Goal: Book appointment/travel/reservation

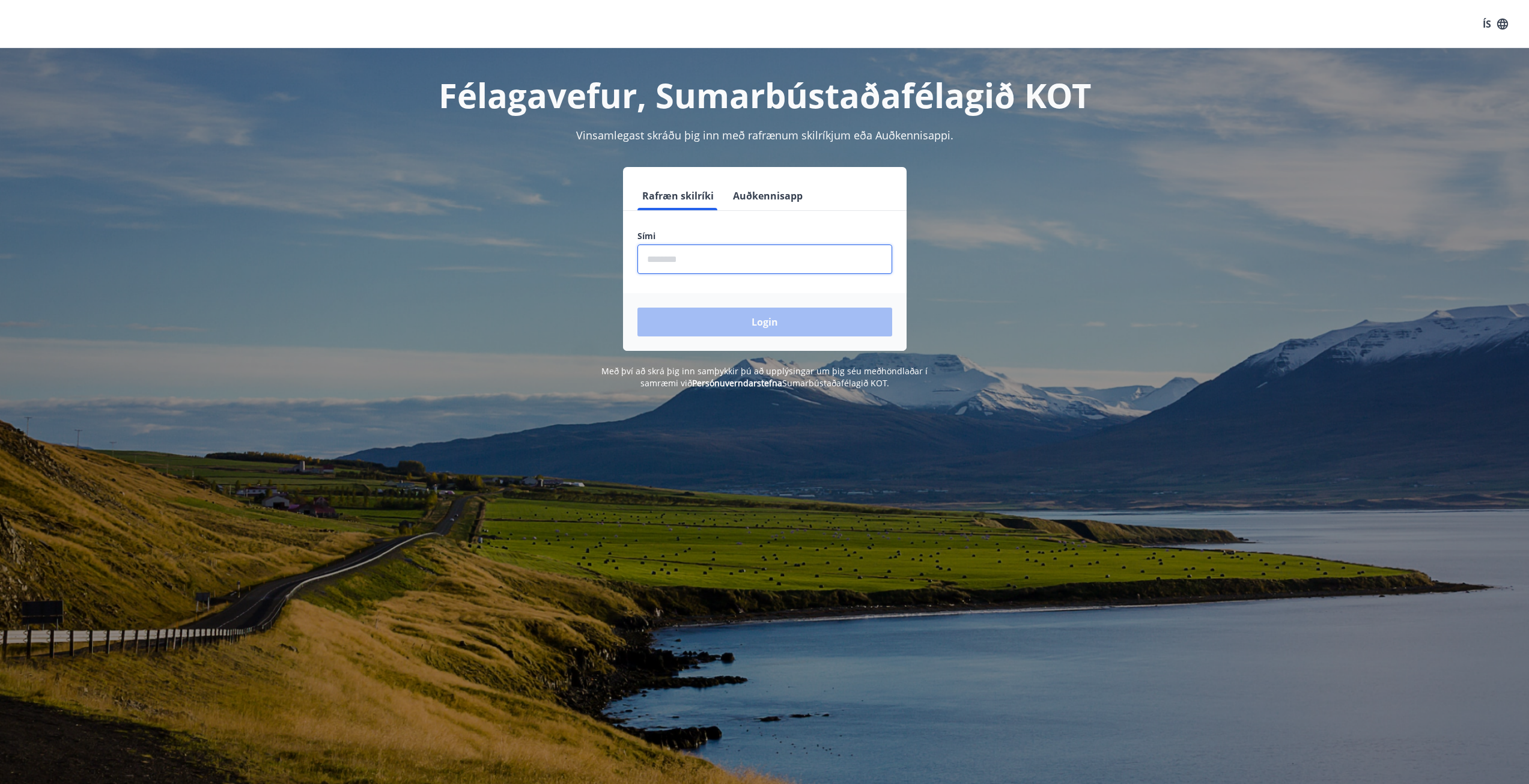
click at [728, 263] on input "phone" at bounding box center [764, 259] width 255 height 29
type input "********"
click at [717, 322] on button "Login" at bounding box center [764, 322] width 255 height 29
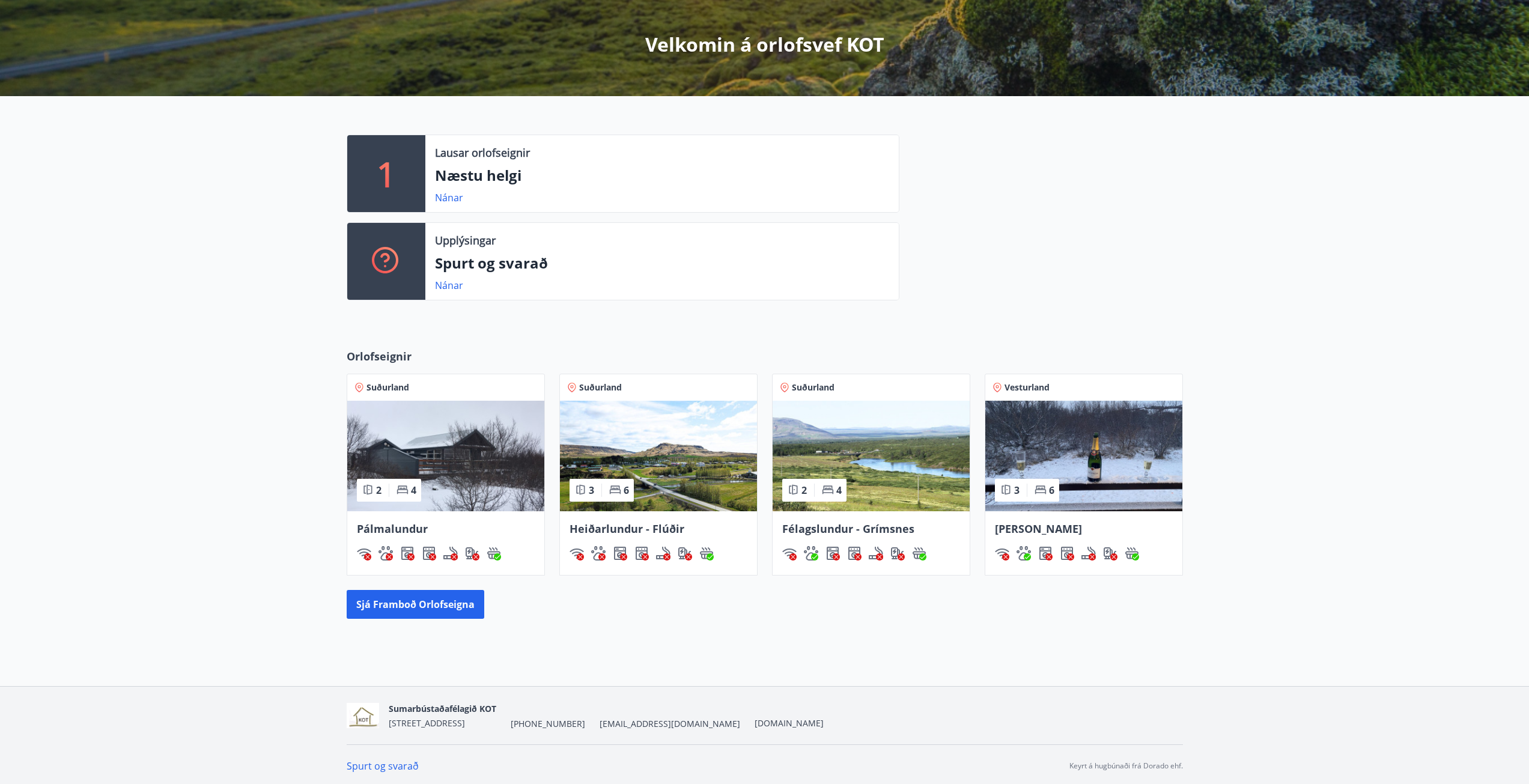
scroll to position [206, 0]
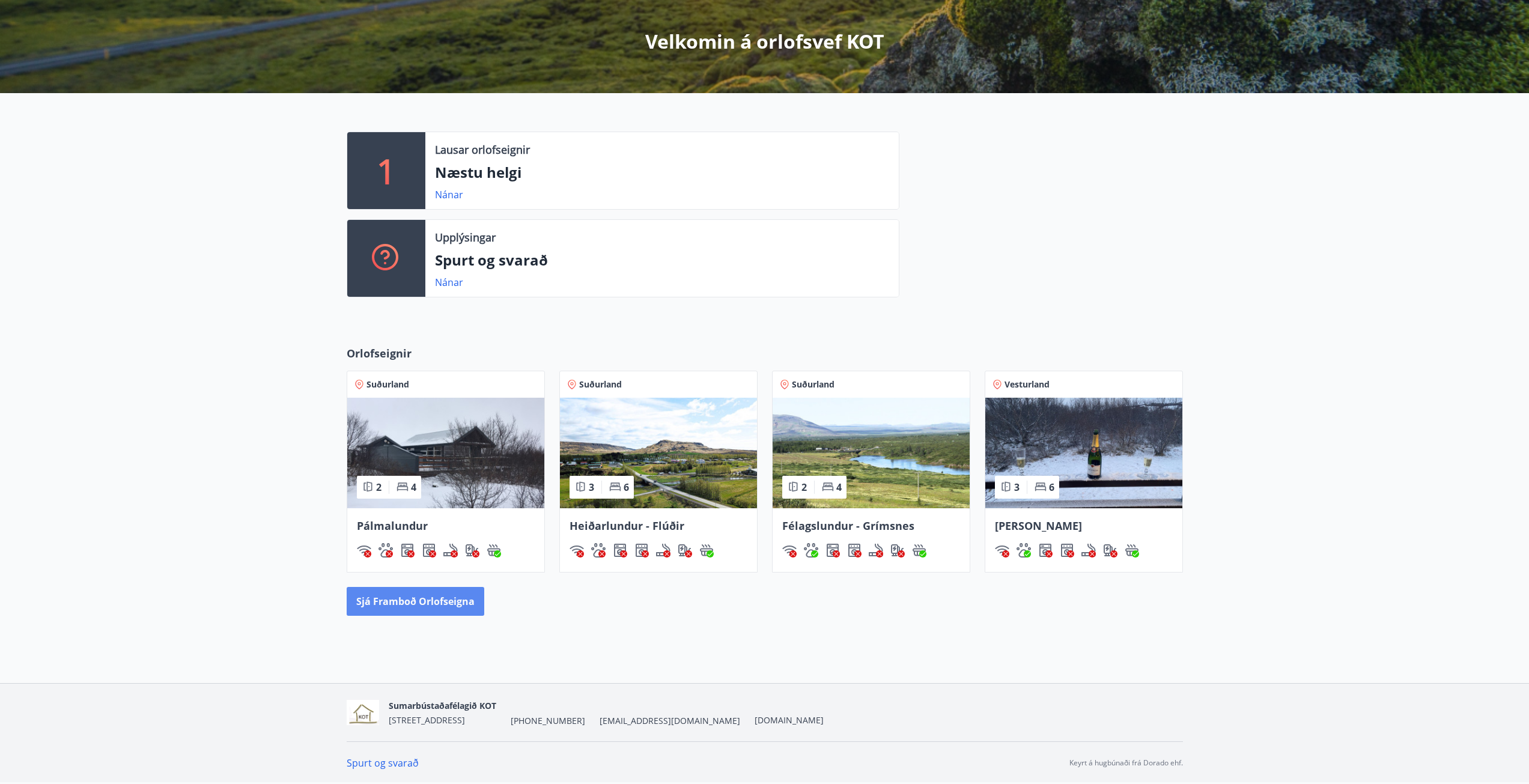
click at [429, 598] on button "Sjá framboð orlofseigna" at bounding box center [416, 601] width 138 height 29
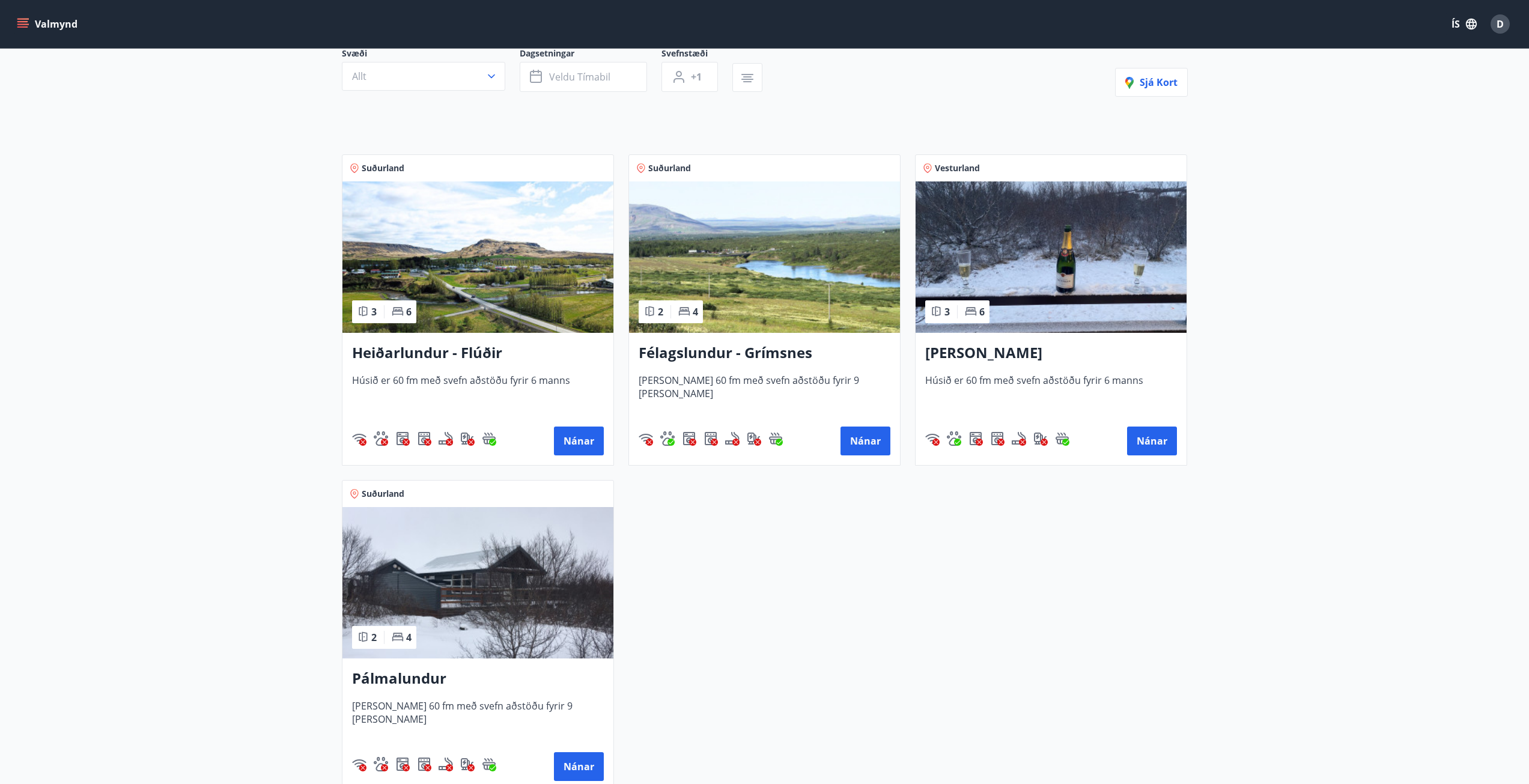
scroll to position [180, 0]
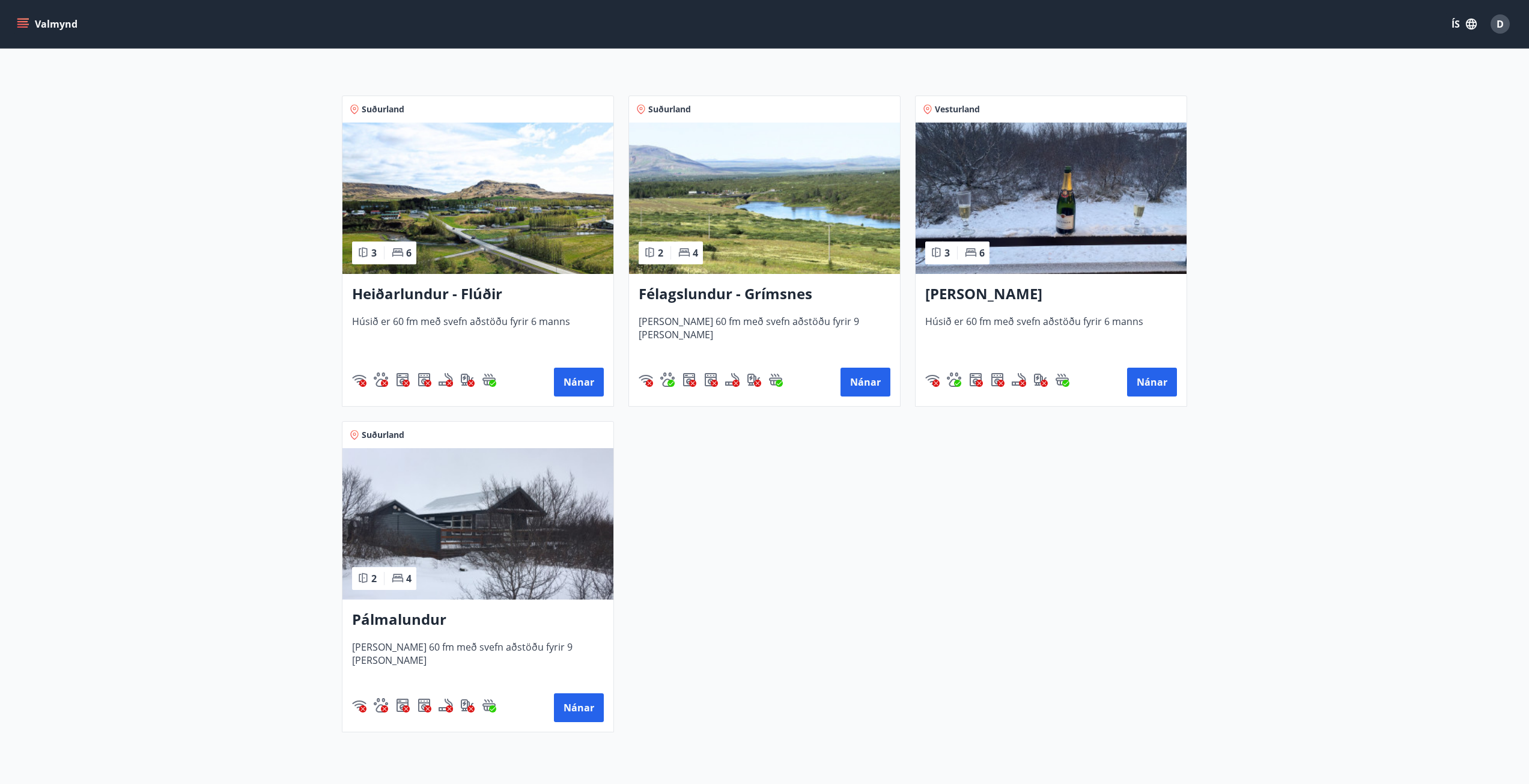
drag, startPoint x: 576, startPoint y: 705, endPoint x: 818, endPoint y: 502, distance: 315.9
click at [752, 661] on div "Suðurland 3 6 Heiðarlundur - Flúðir Húsið er 60 fm með svefn aðstöðu fyrir 6 ma…" at bounding box center [757, 406] width 861 height 651
click at [868, 382] on button "Nánar" at bounding box center [865, 382] width 50 height 29
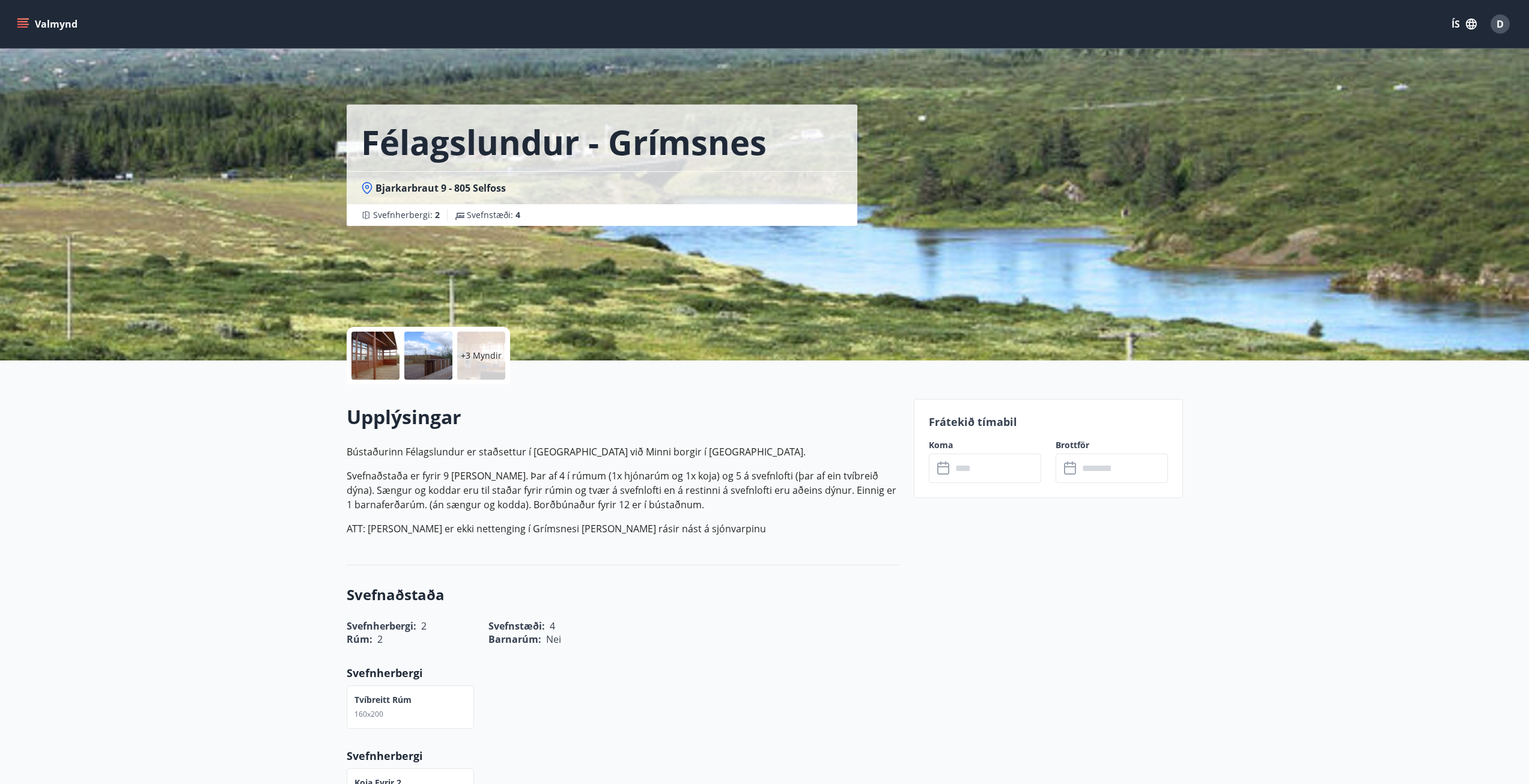
click at [394, 353] on div at bounding box center [375, 355] width 48 height 48
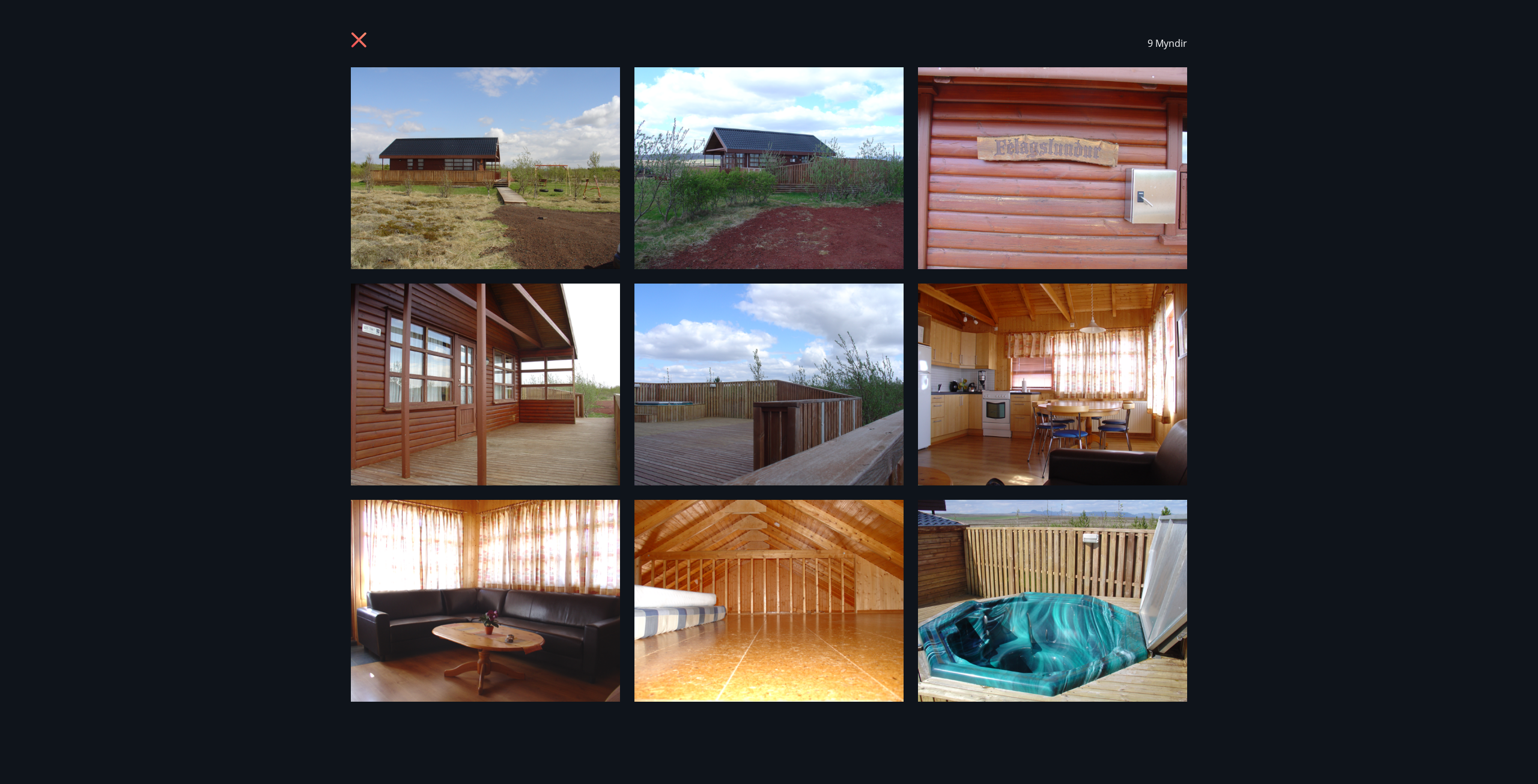
click at [580, 217] on img at bounding box center [485, 167] width 269 height 202
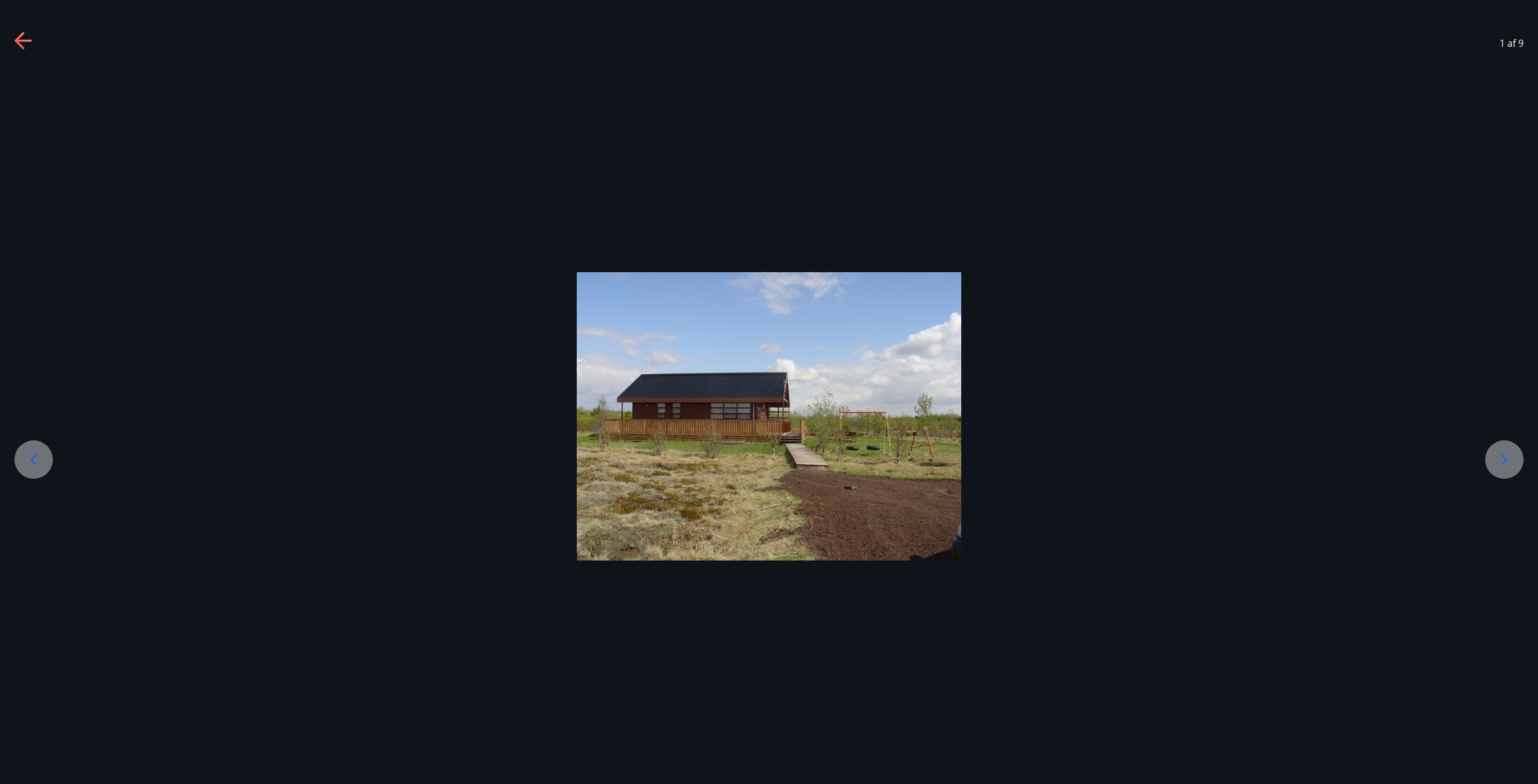
click at [1511, 457] on icon at bounding box center [1504, 459] width 19 height 19
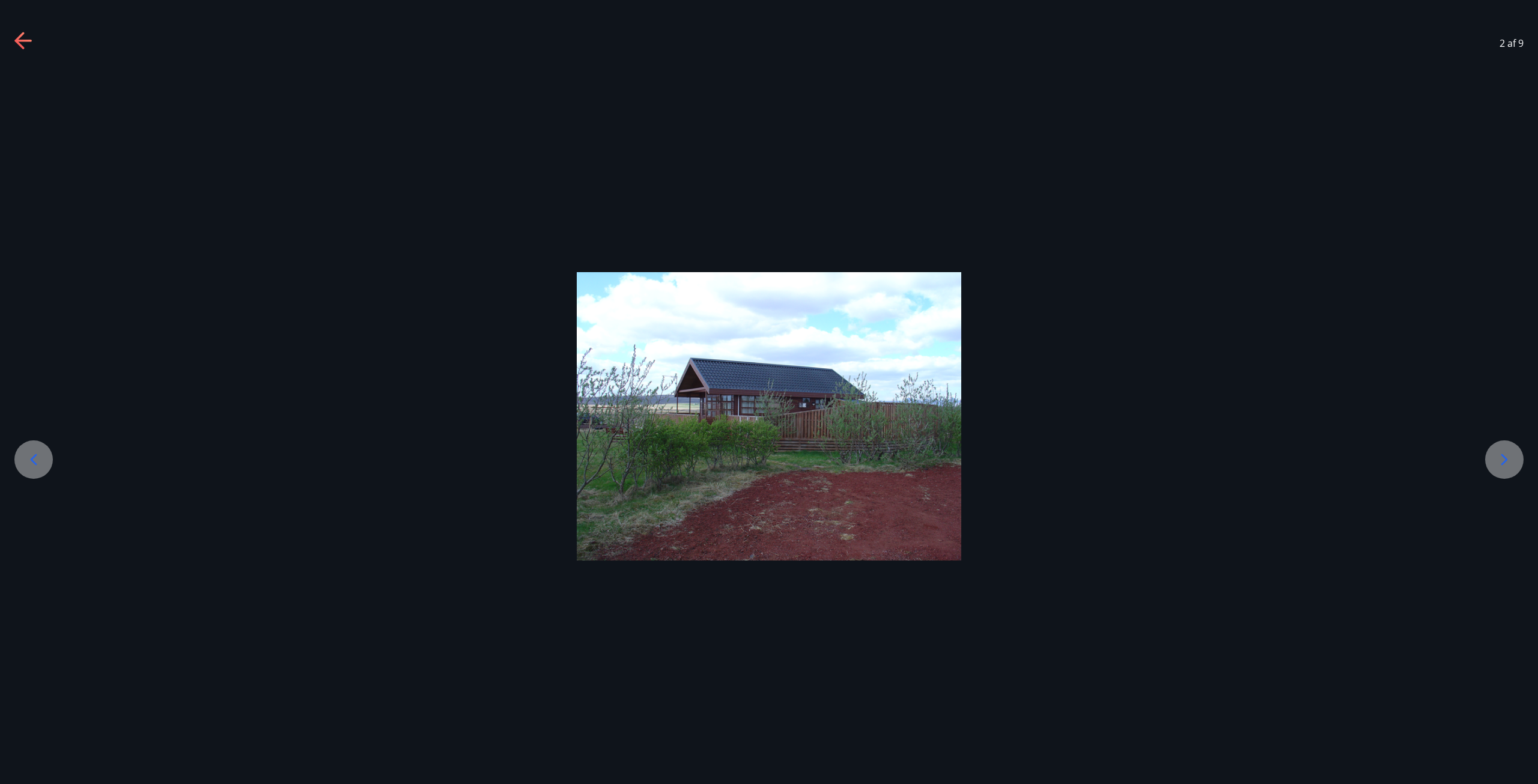
click at [1511, 457] on icon at bounding box center [1504, 459] width 19 height 19
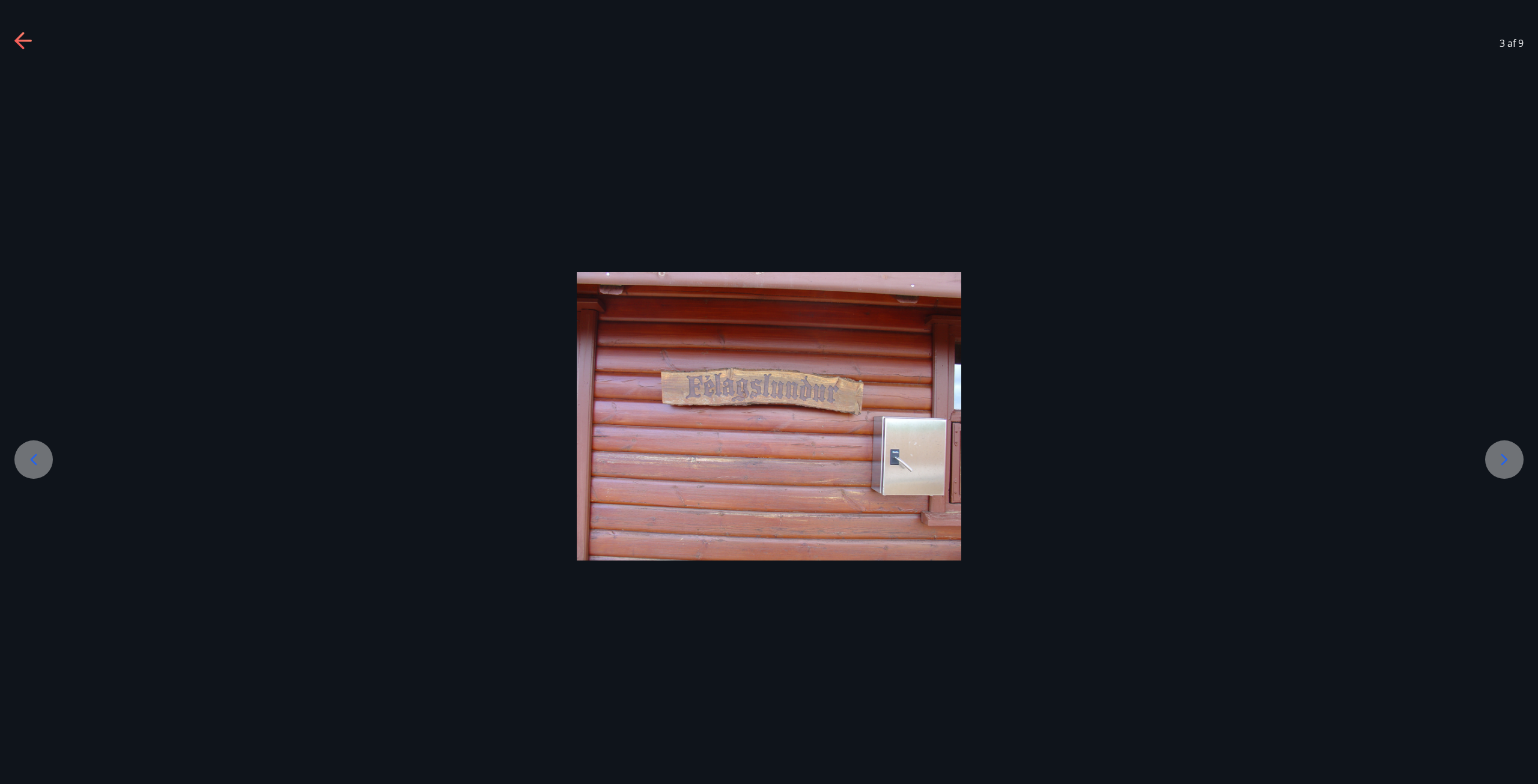
click at [1511, 457] on icon at bounding box center [1504, 459] width 19 height 19
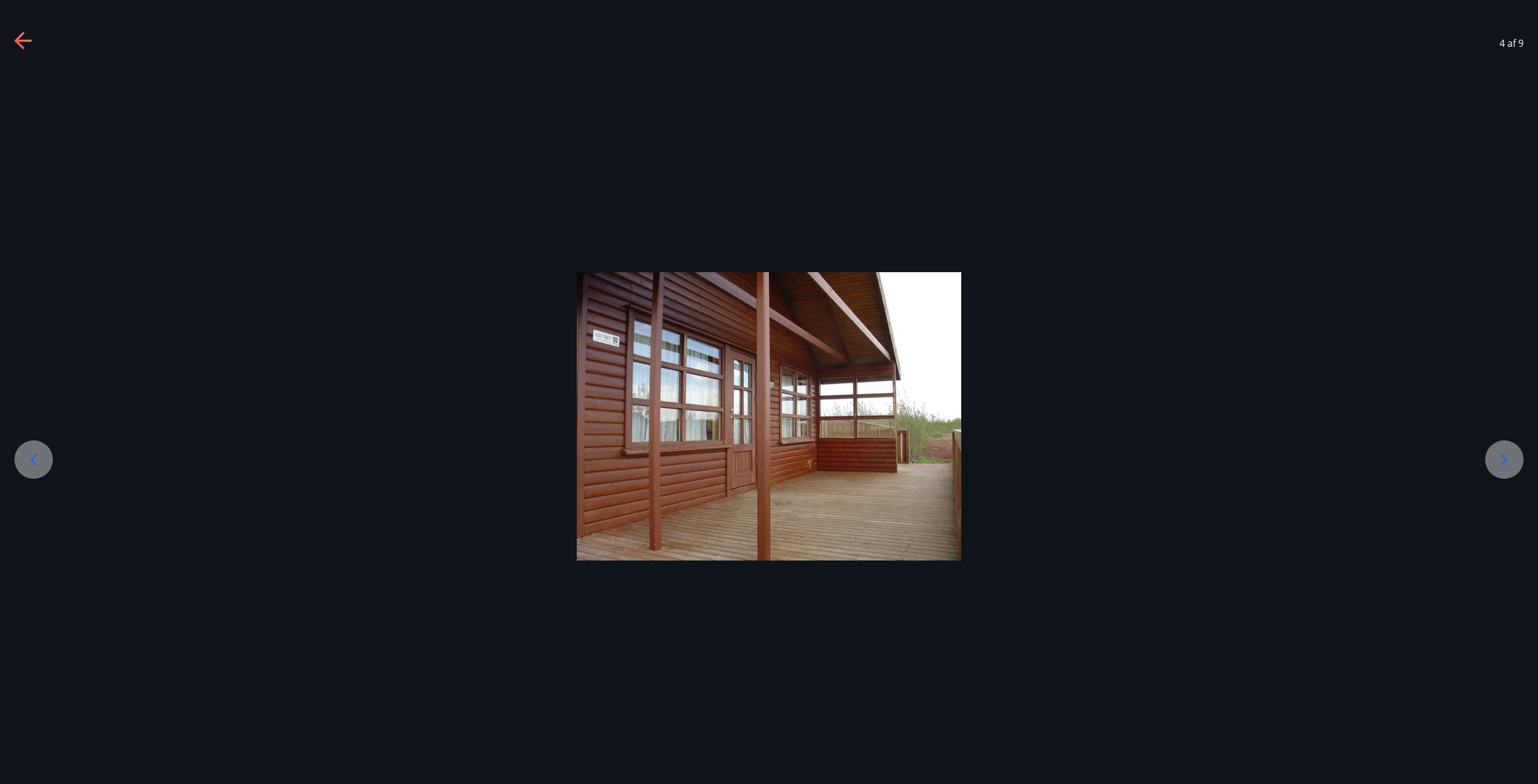
click at [1511, 457] on icon at bounding box center [1504, 459] width 19 height 19
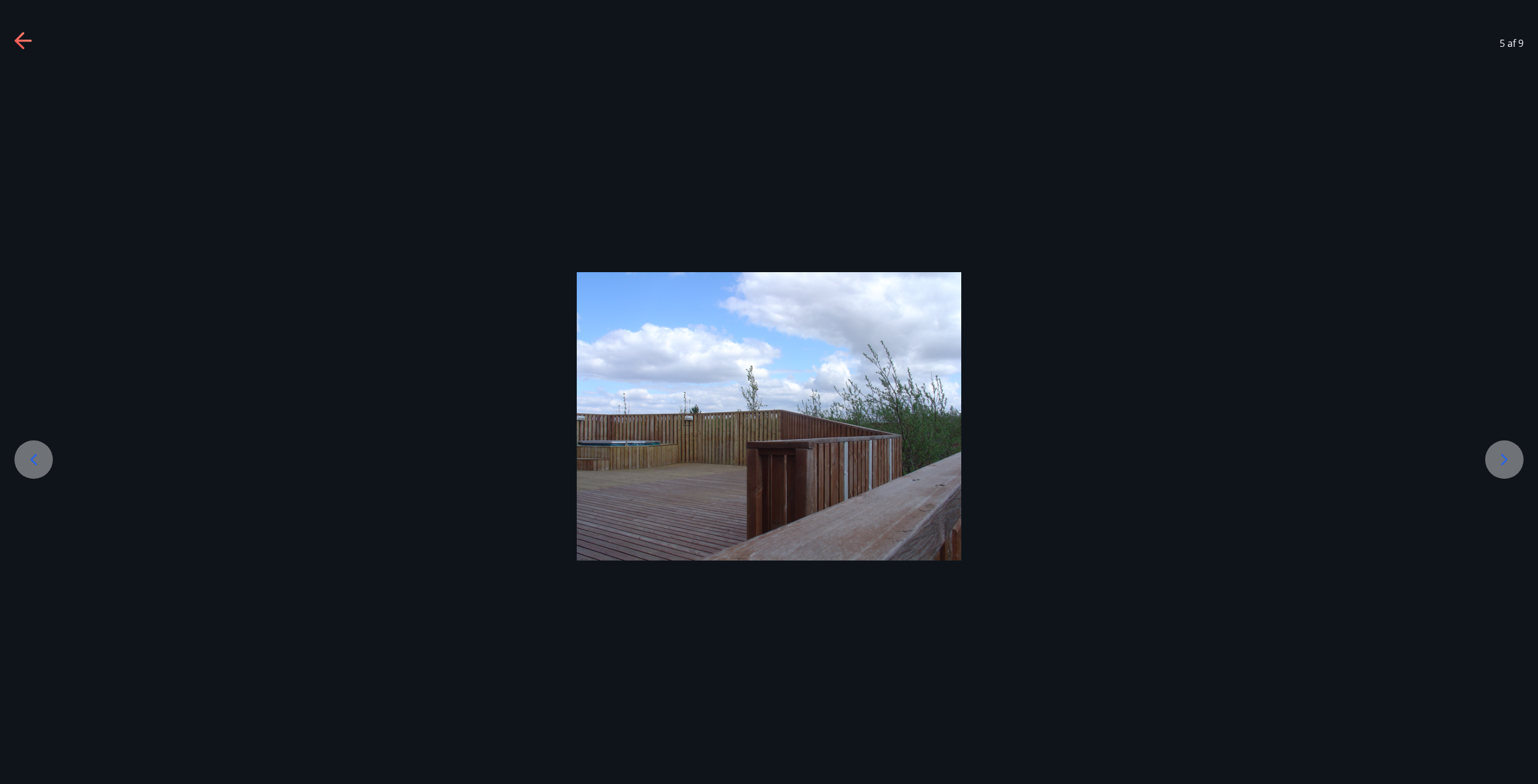
click at [1511, 457] on icon at bounding box center [1504, 459] width 19 height 19
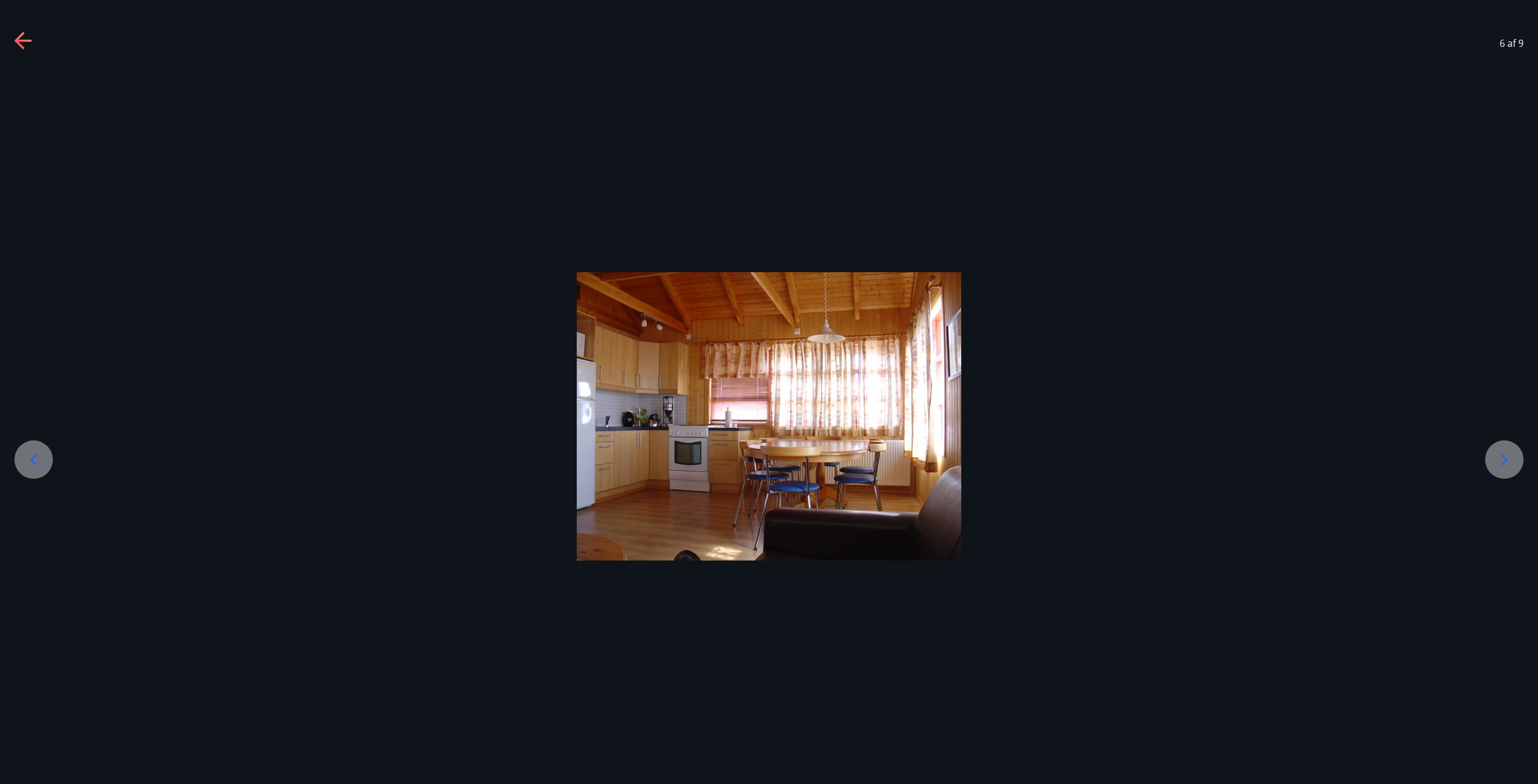
click at [1512, 457] on icon at bounding box center [1504, 459] width 19 height 19
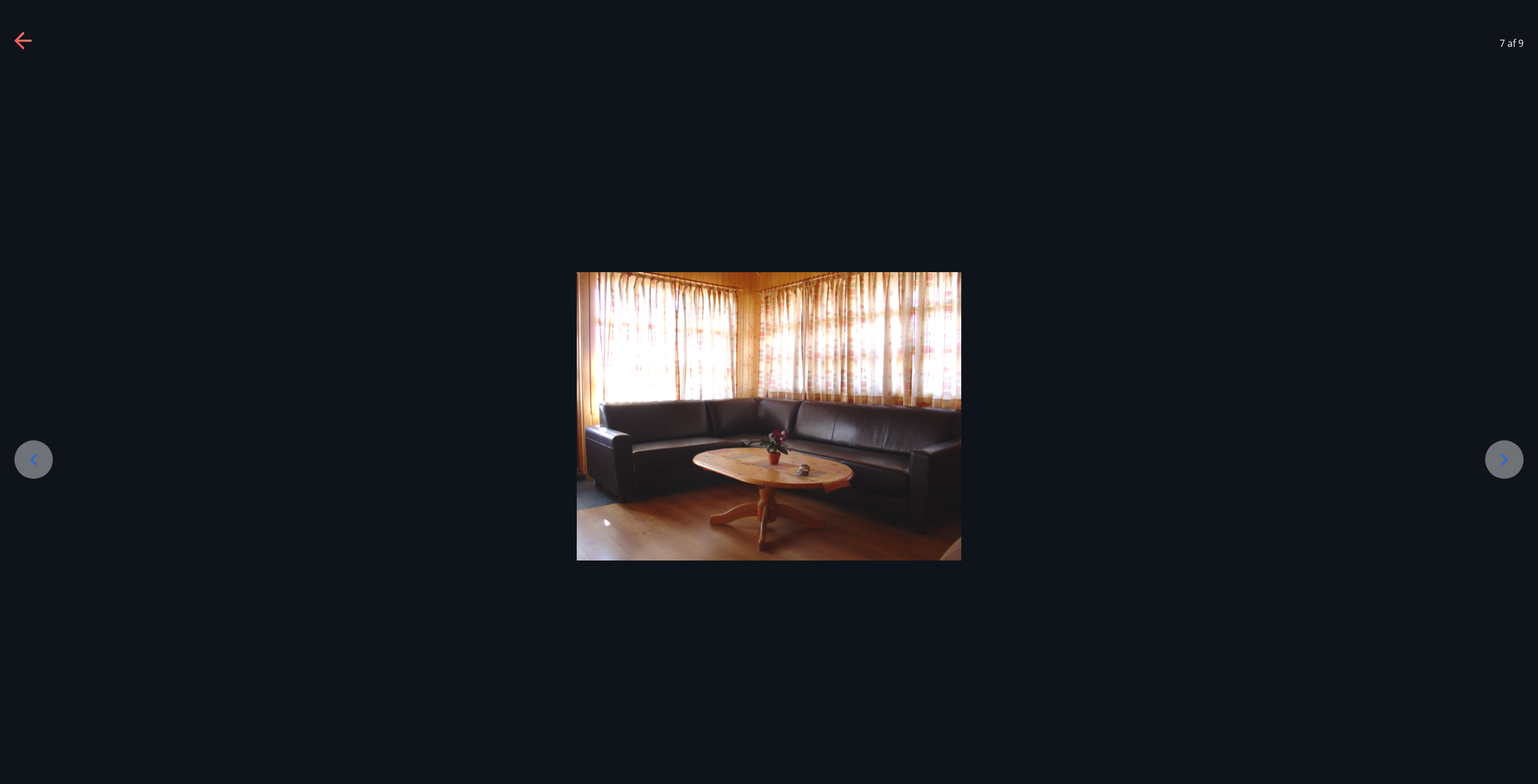
click at [1512, 457] on icon at bounding box center [1504, 459] width 19 height 19
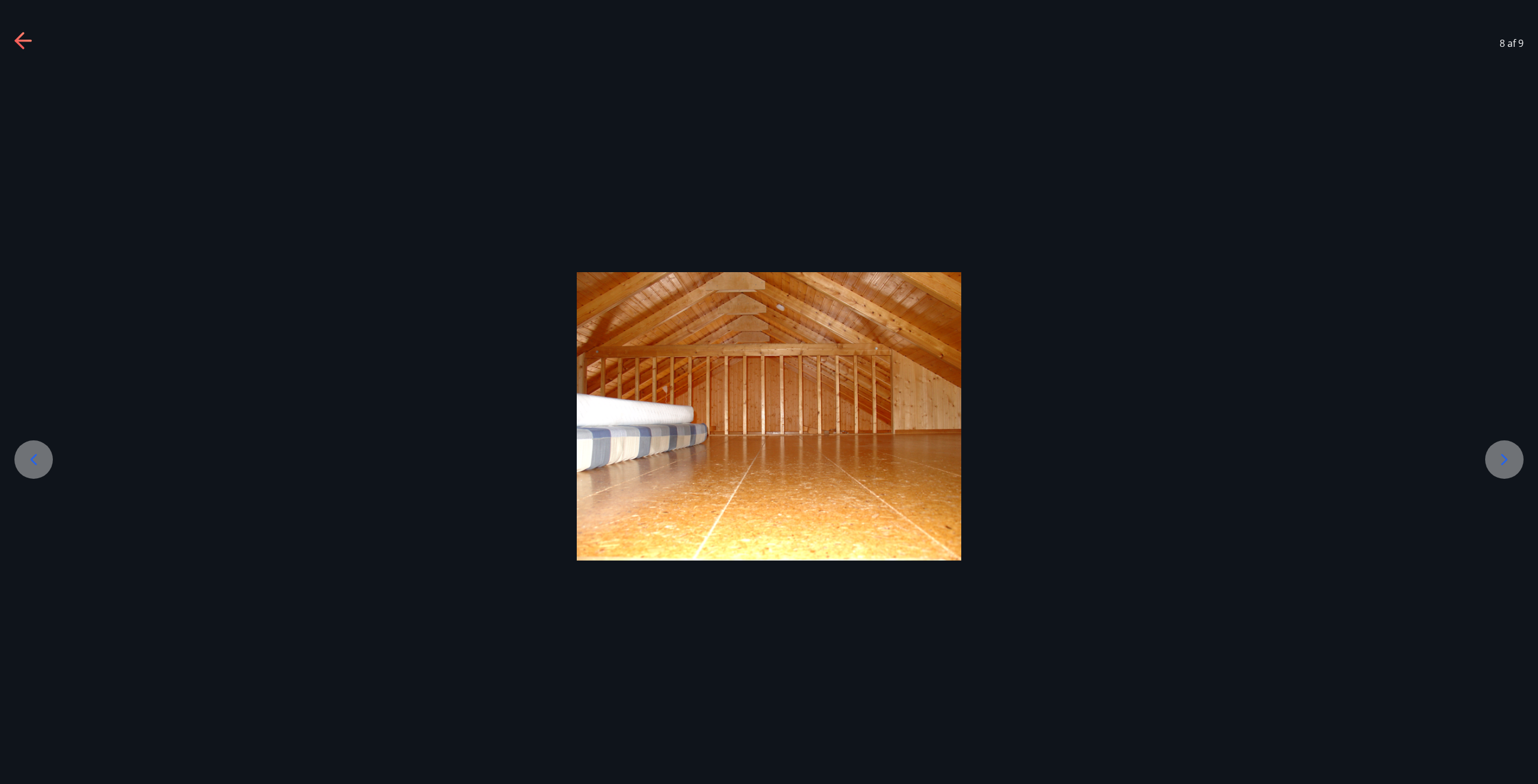
click at [1512, 457] on icon at bounding box center [1504, 459] width 19 height 19
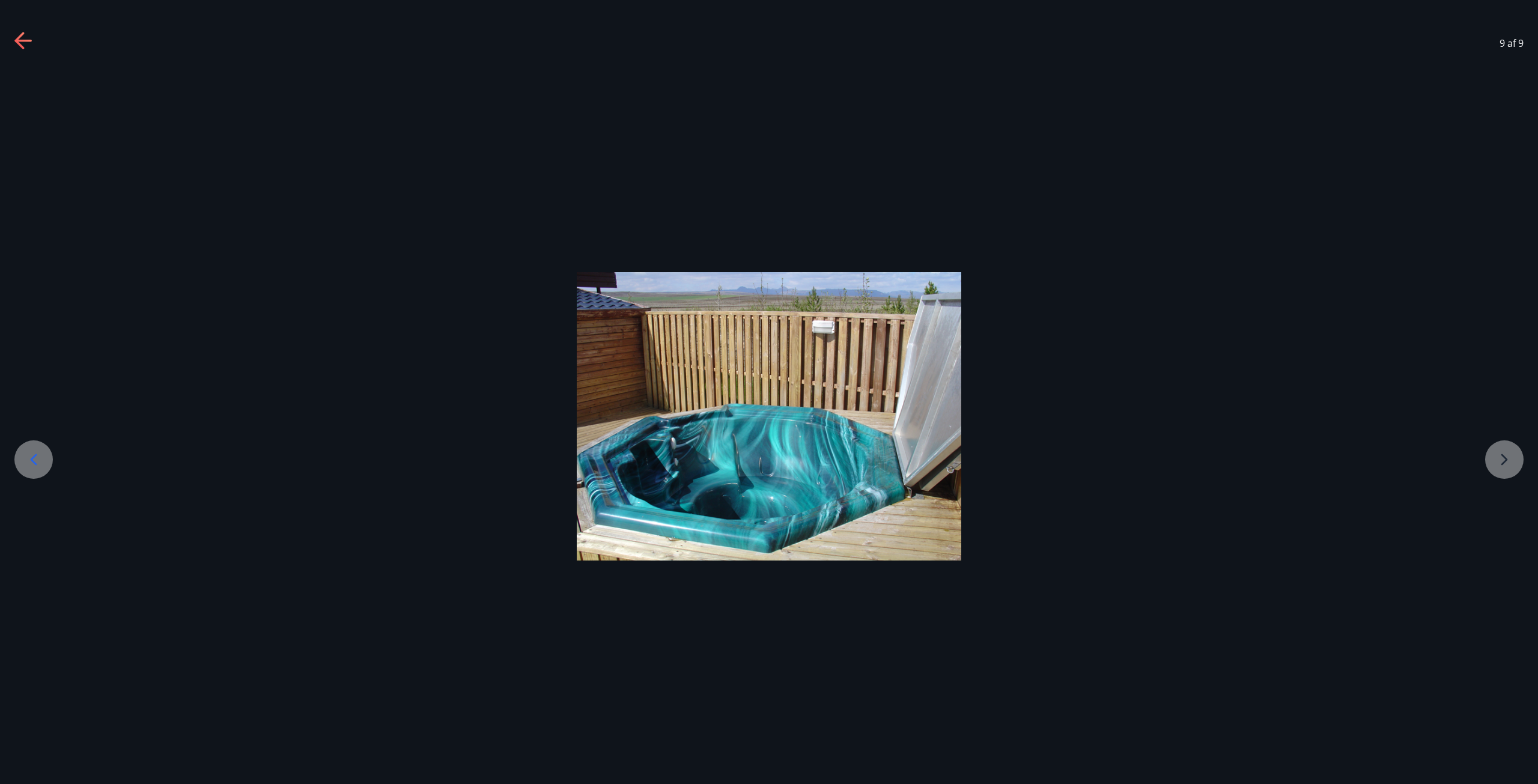
click at [1512, 457] on div at bounding box center [769, 416] width 1538 height 288
click at [31, 43] on icon at bounding box center [24, 41] width 19 height 19
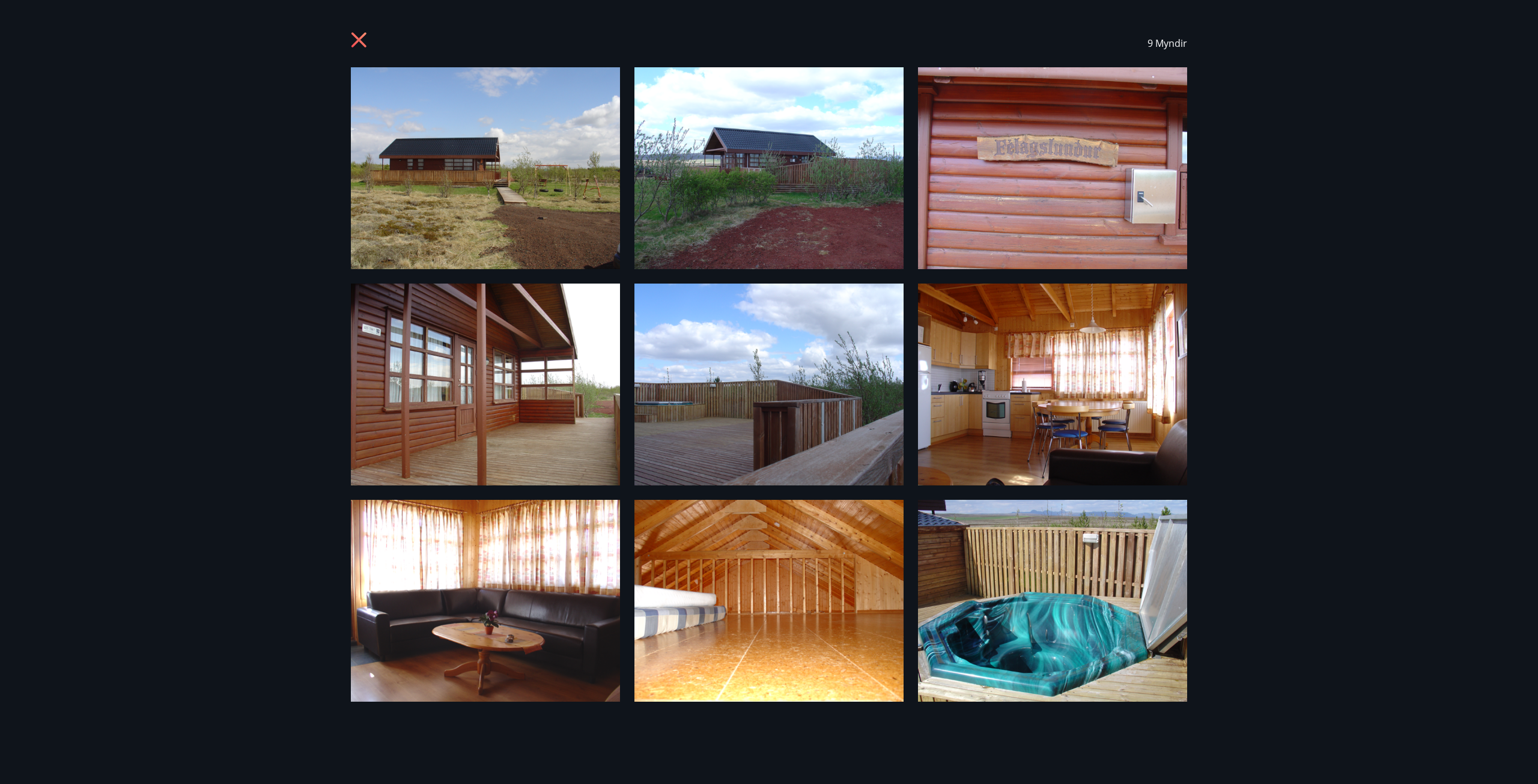
click at [354, 36] on icon at bounding box center [360, 41] width 19 height 19
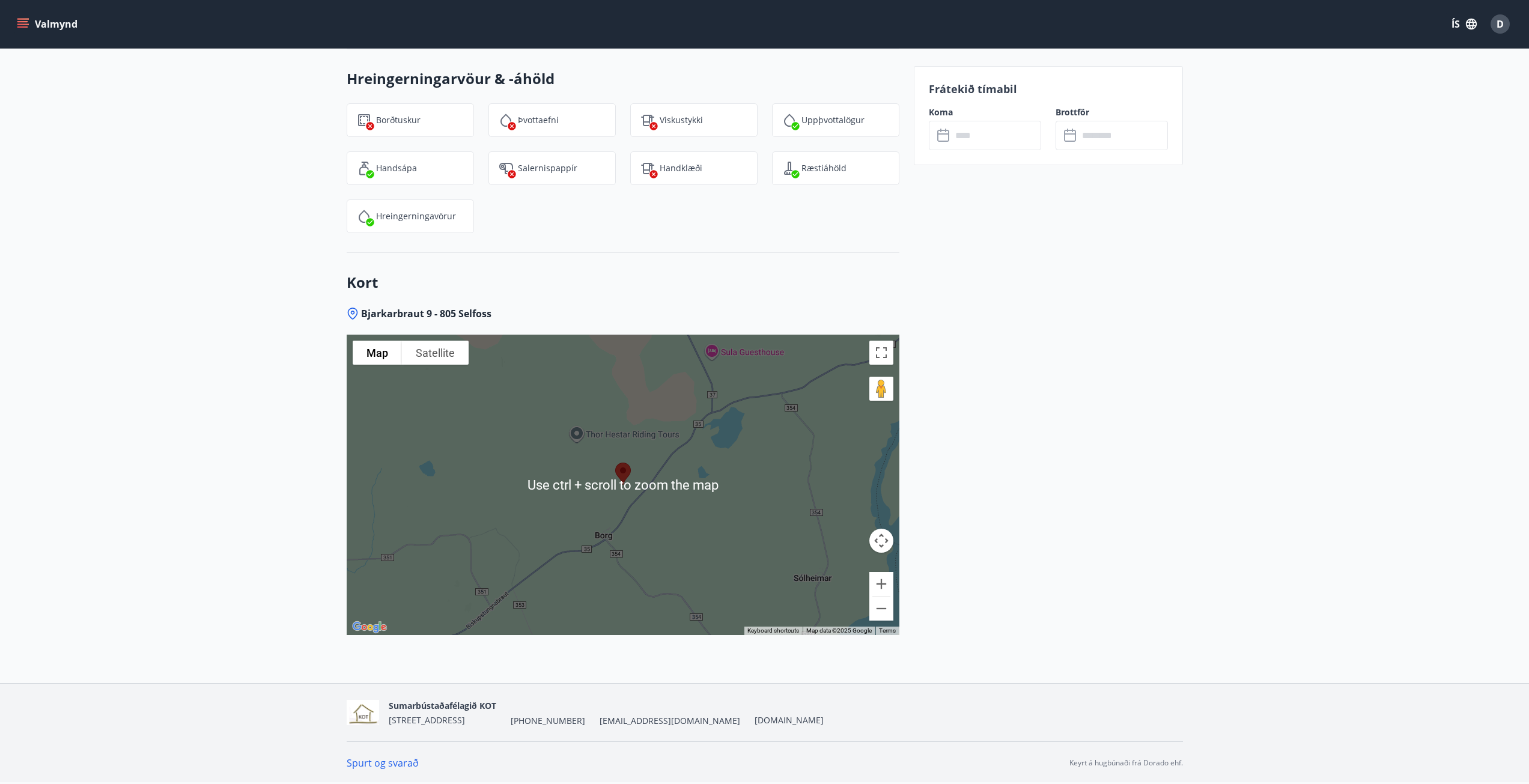
scroll to position [1342, 0]
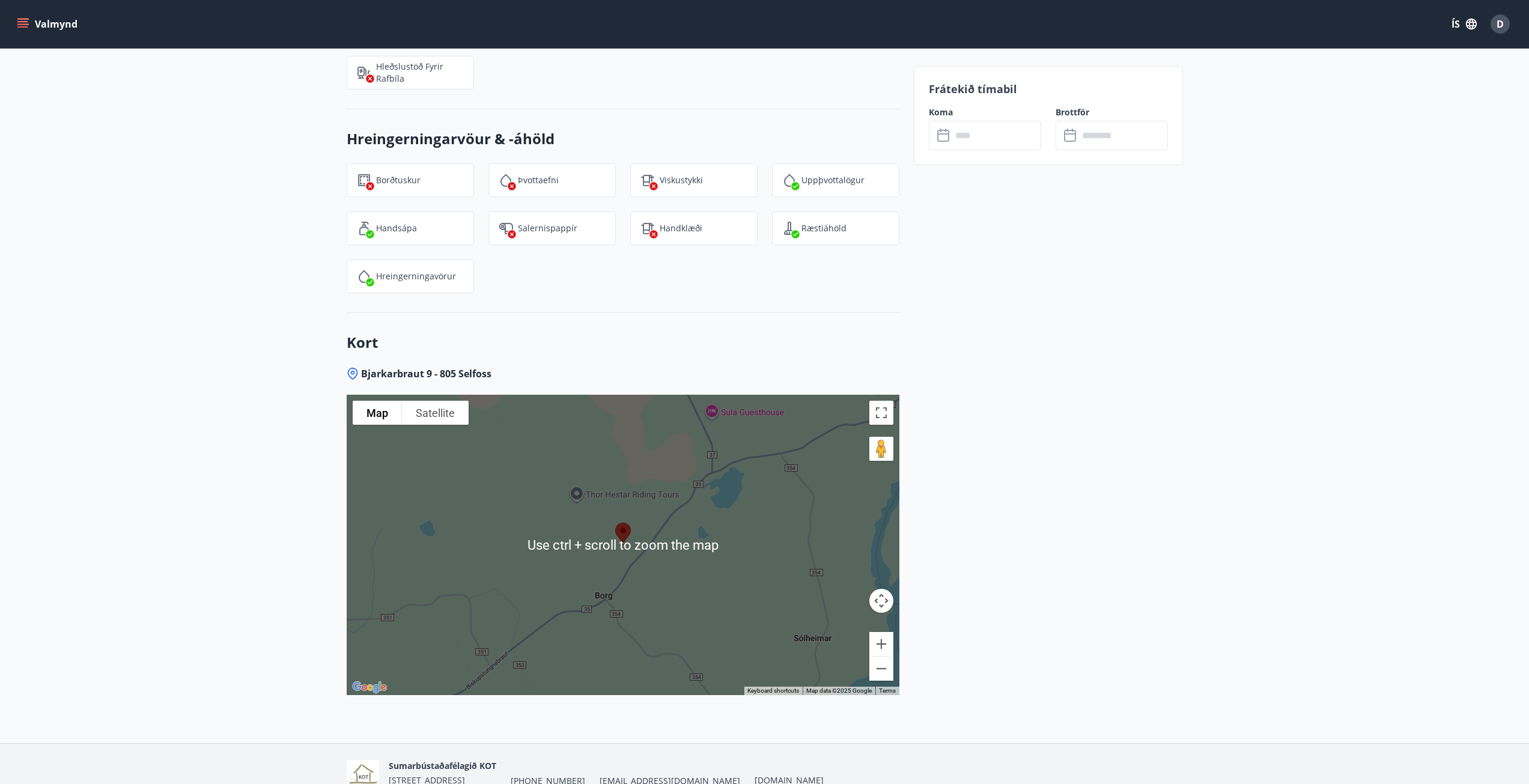
click at [694, 519] on div at bounding box center [623, 545] width 553 height 301
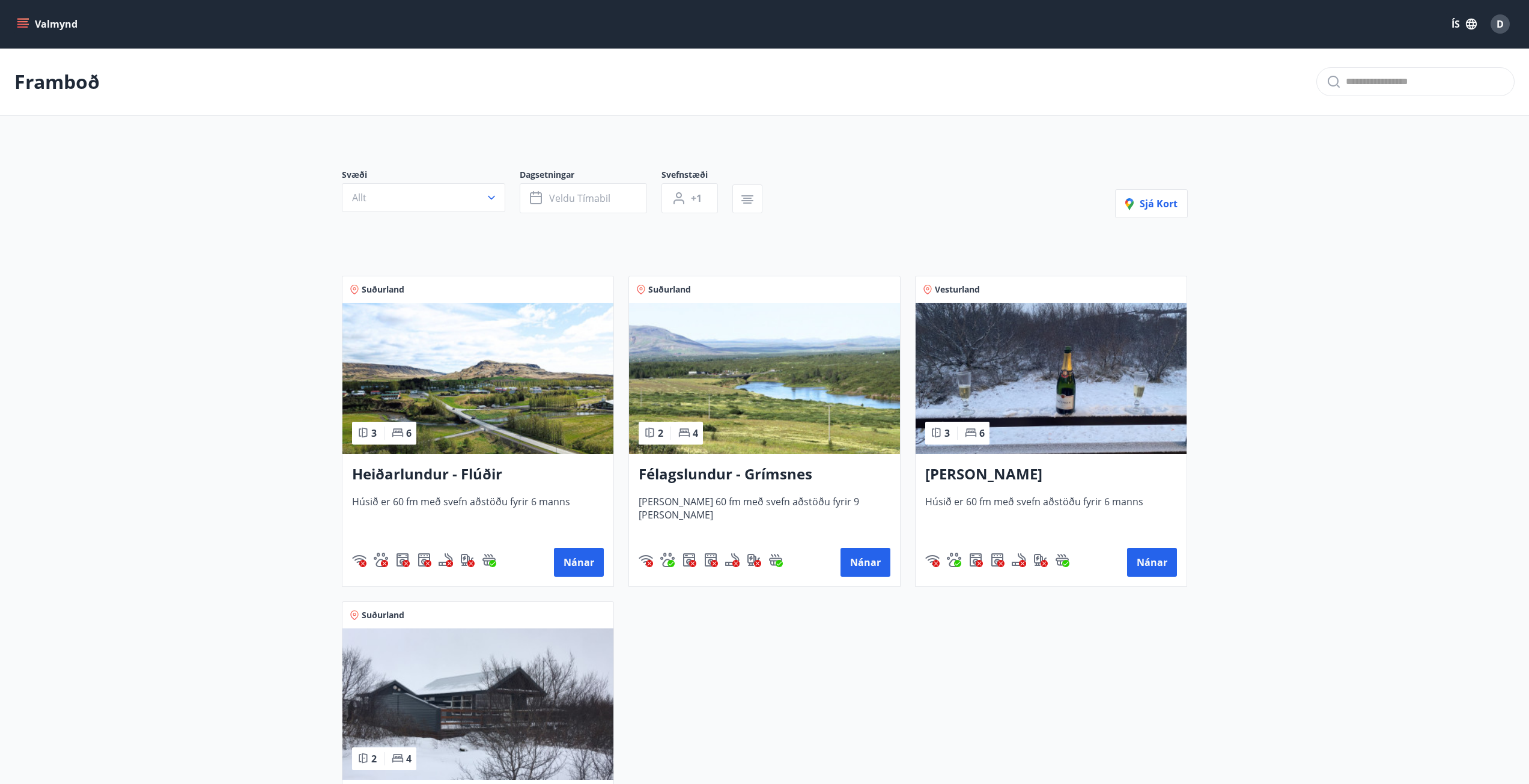
click at [476, 395] on img at bounding box center [477, 378] width 271 height 151
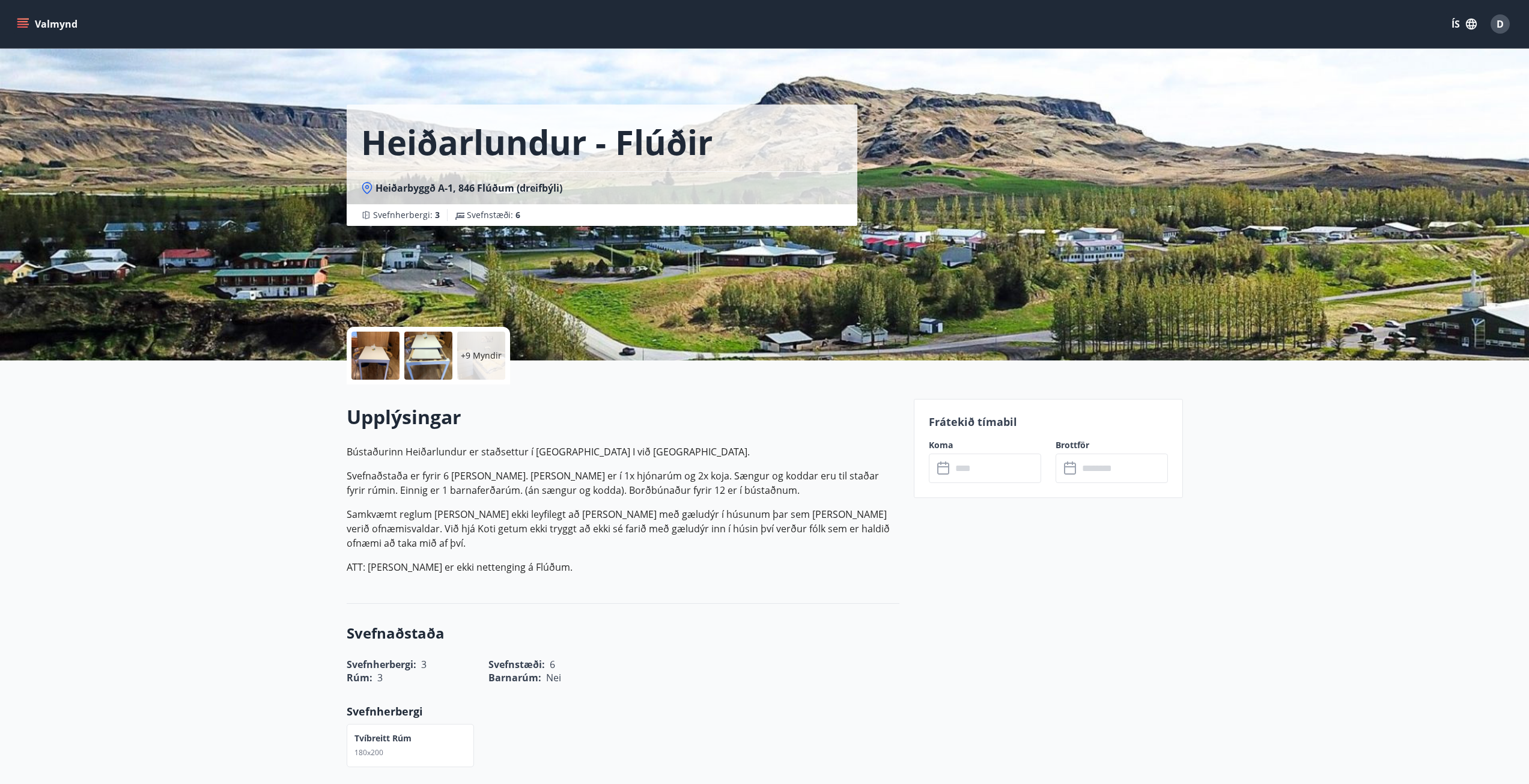
click at [378, 361] on div at bounding box center [375, 355] width 48 height 48
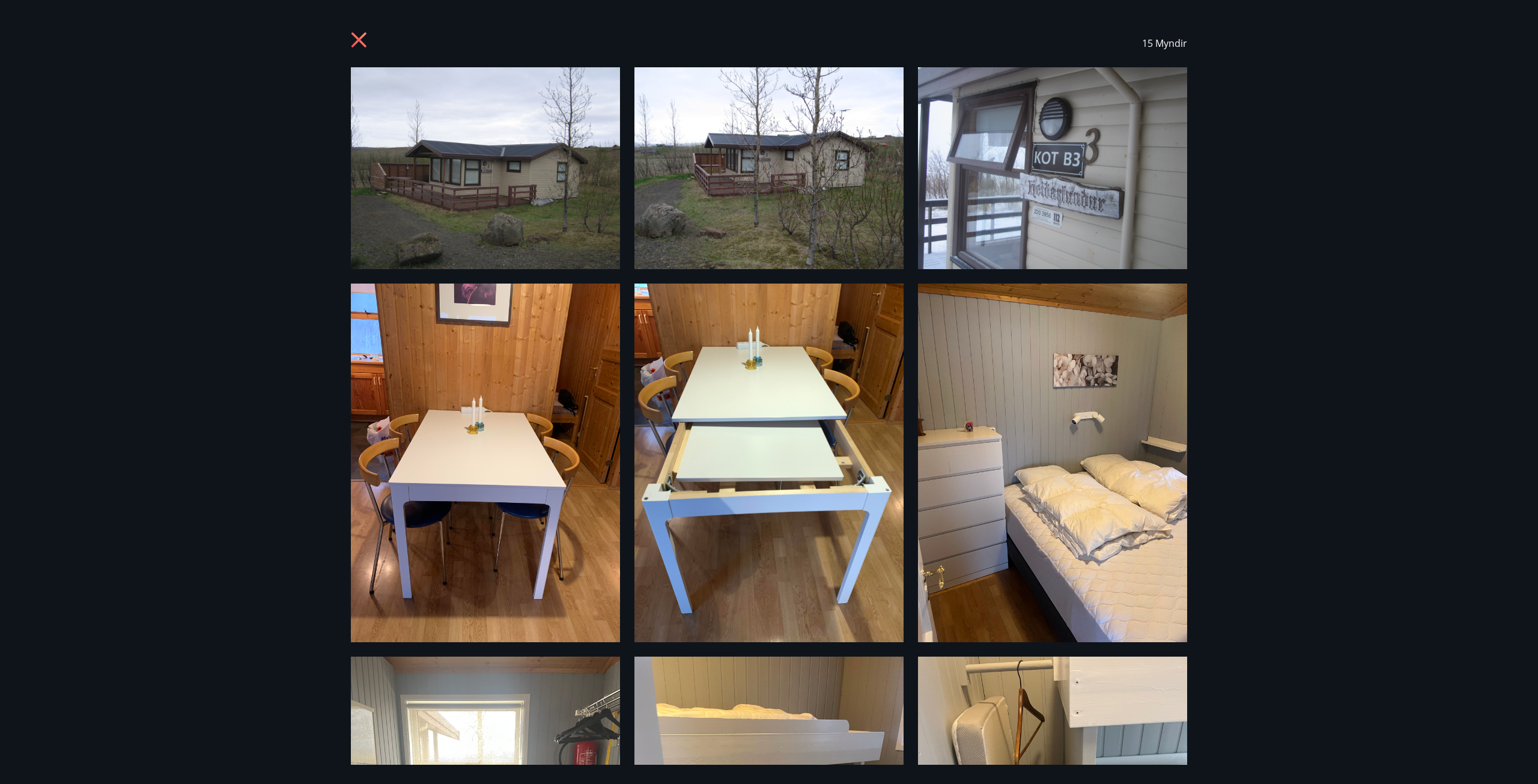
click at [349, 36] on div "15 Myndir" at bounding box center [768, 43] width 865 height 48
click at [361, 42] on icon at bounding box center [359, 40] width 15 height 15
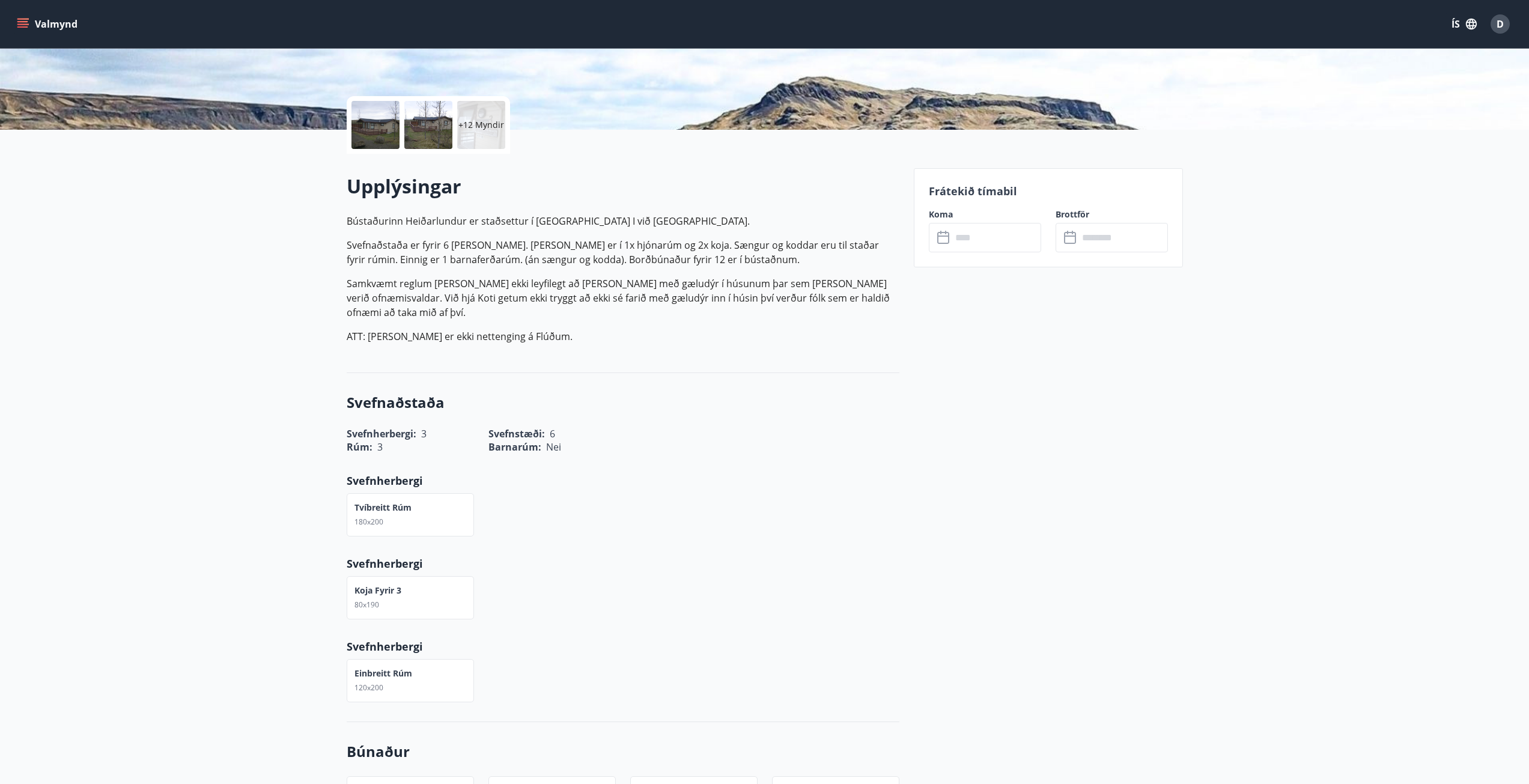
scroll to position [240, 0]
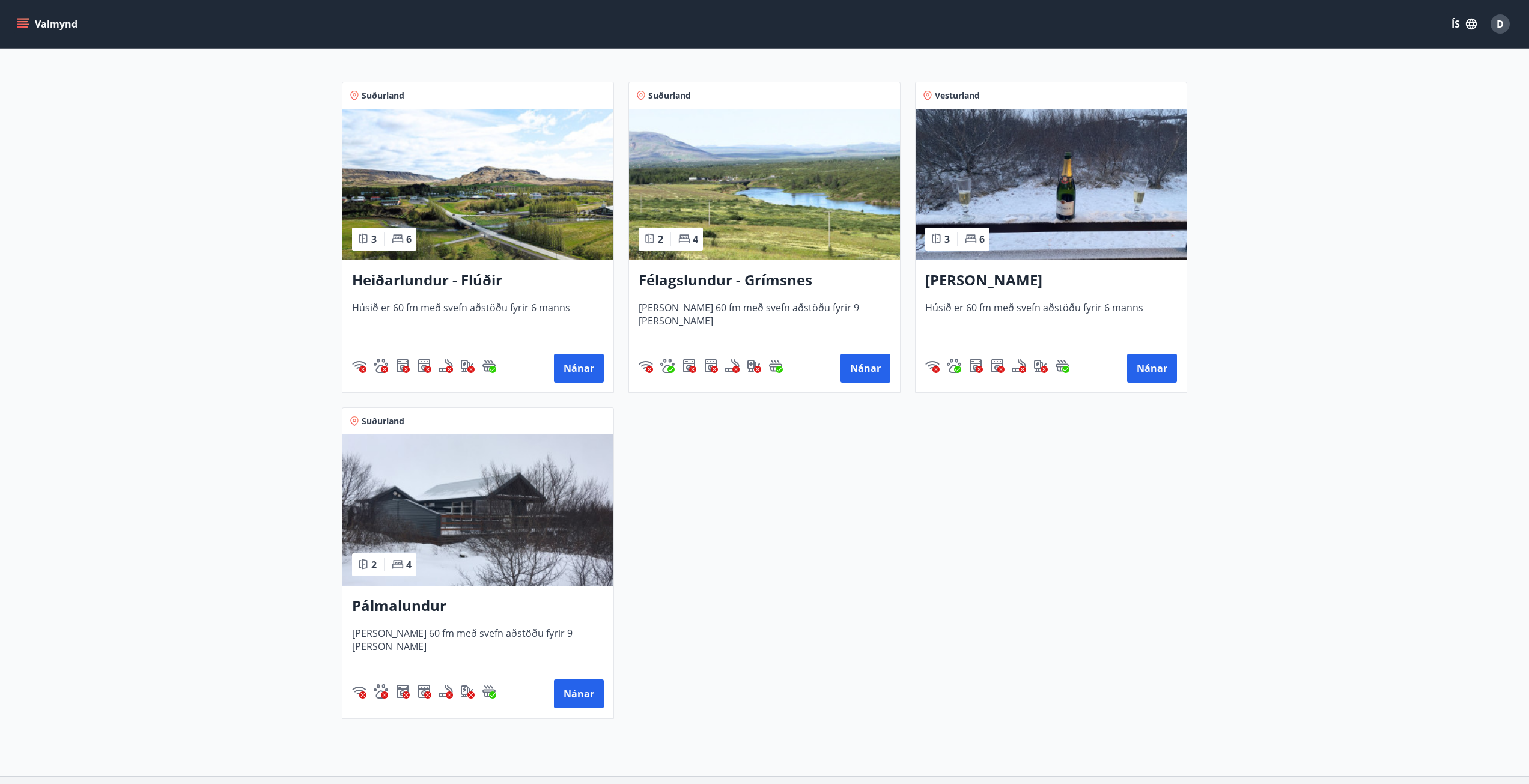
scroll to position [240, 0]
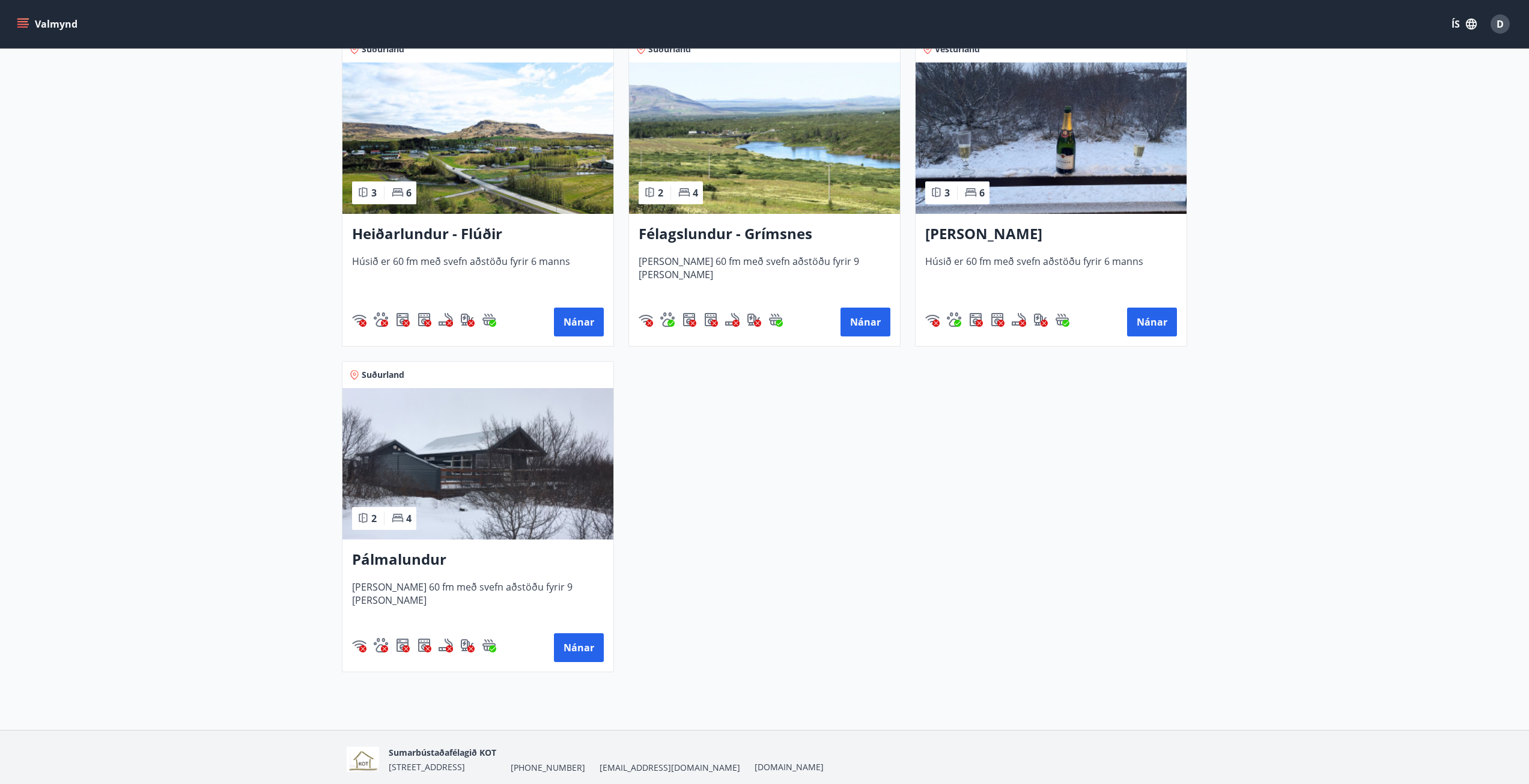
click at [555, 459] on img at bounding box center [477, 463] width 271 height 151
